Goal: Find contact information: Find contact information

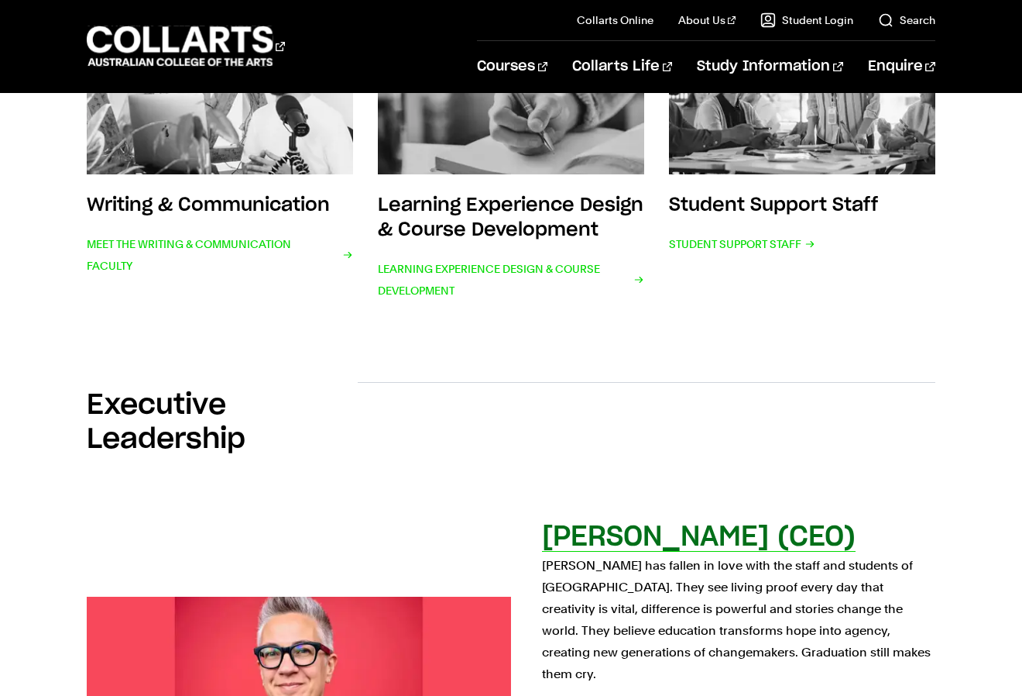
click at [704, 536] on h2 "[PERSON_NAME] (CEO)" at bounding box center [699, 537] width 314 height 28
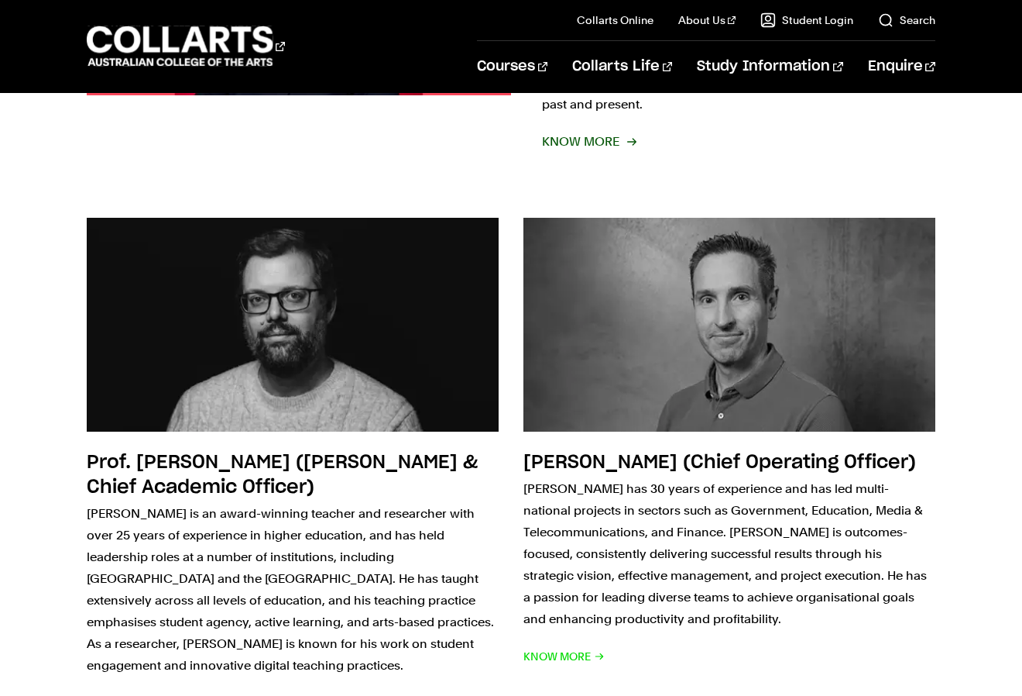
scroll to position [1614, 0]
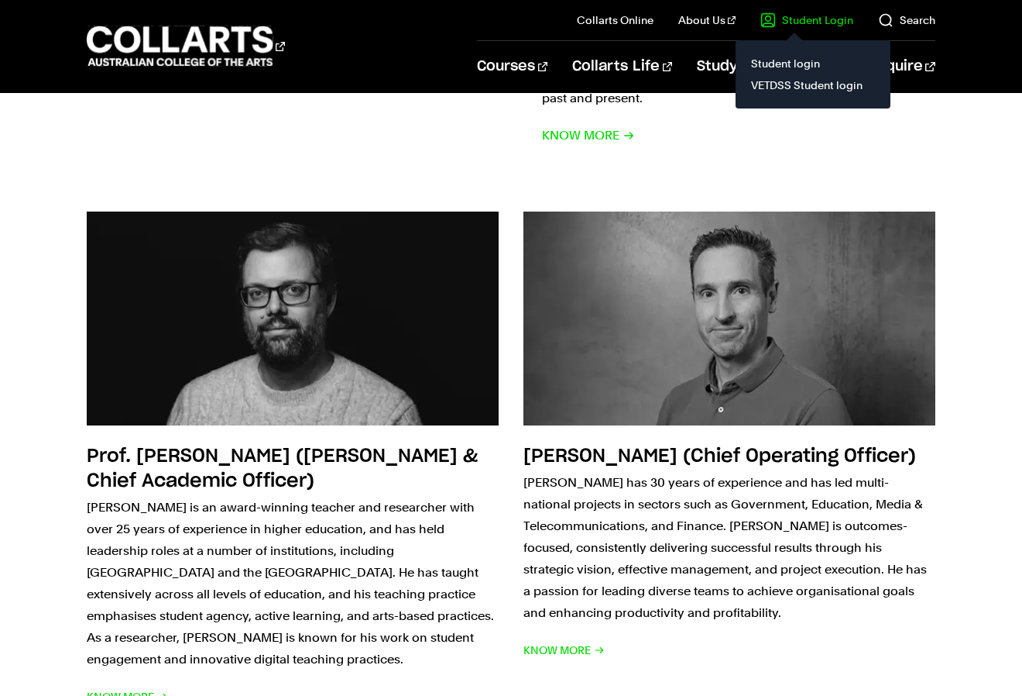
drag, startPoint x: 704, startPoint y: 536, endPoint x: 765, endPoint y: 10, distance: 529.4
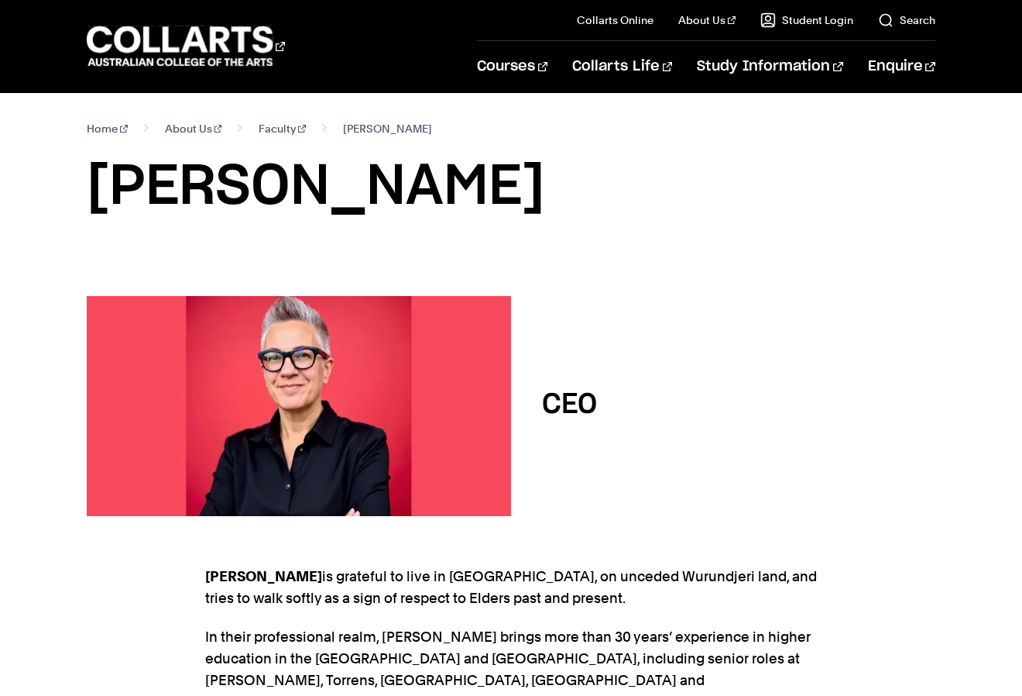
drag, startPoint x: 409, startPoint y: 184, endPoint x: 96, endPoint y: 179, distance: 312.9
click at [96, 178] on h1 "Sam Jacob" at bounding box center [511, 187] width 849 height 70
copy h1 "Sam Jacob"
